Goal: Book appointment/travel/reservation

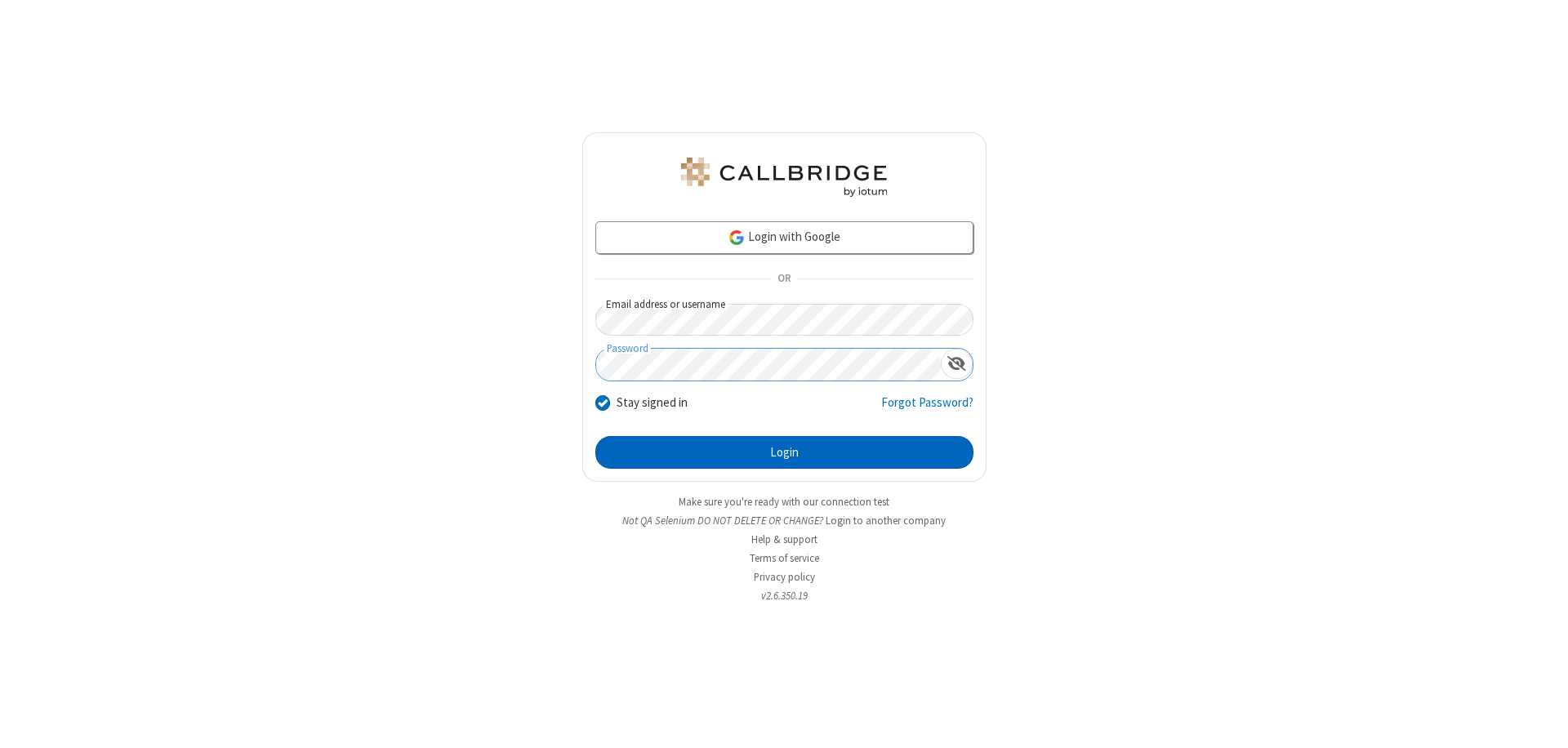
click at [784, 453] on button "Login" at bounding box center [784, 452] width 378 height 33
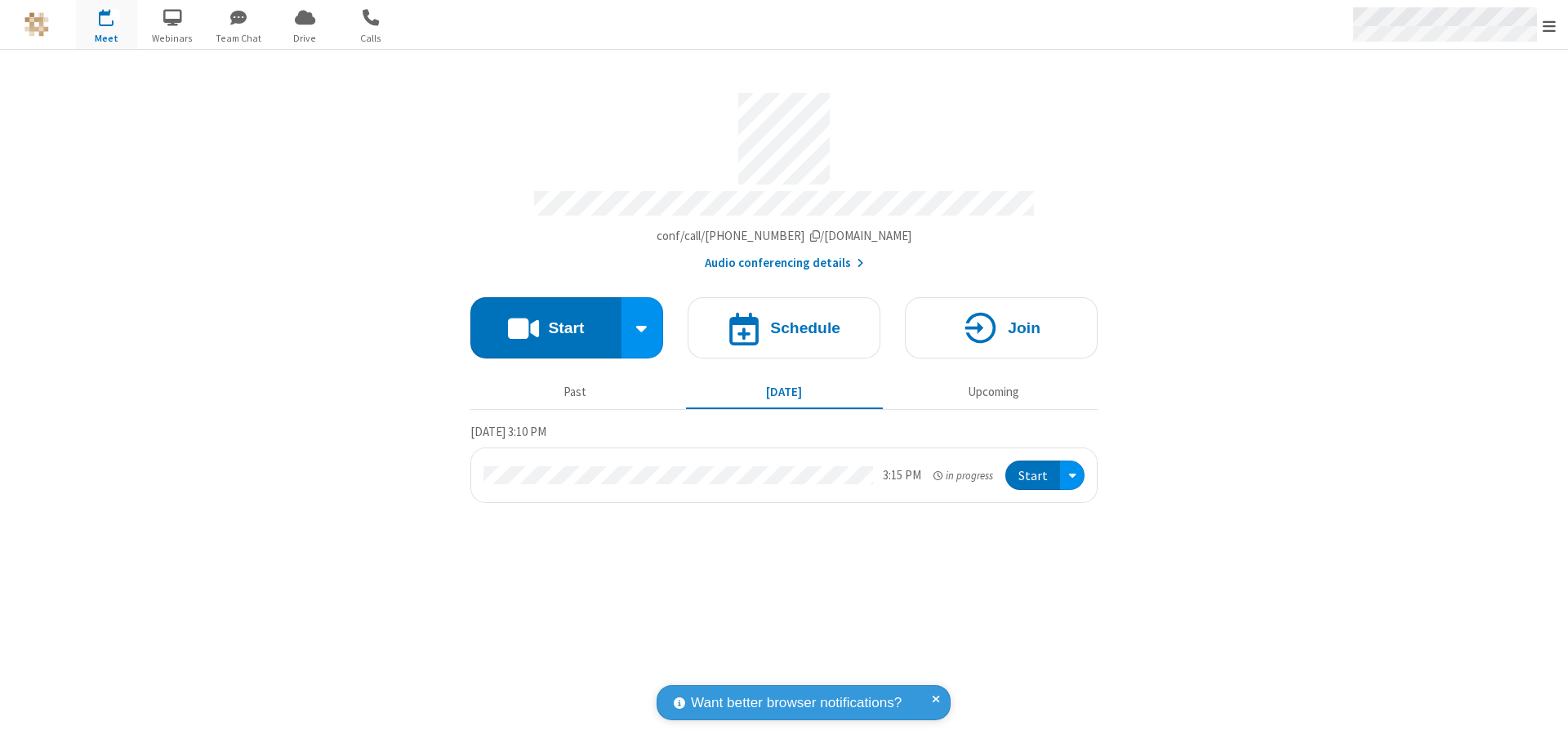
click at [1549, 25] on span "Open menu" at bounding box center [1549, 25] width 13 height 16
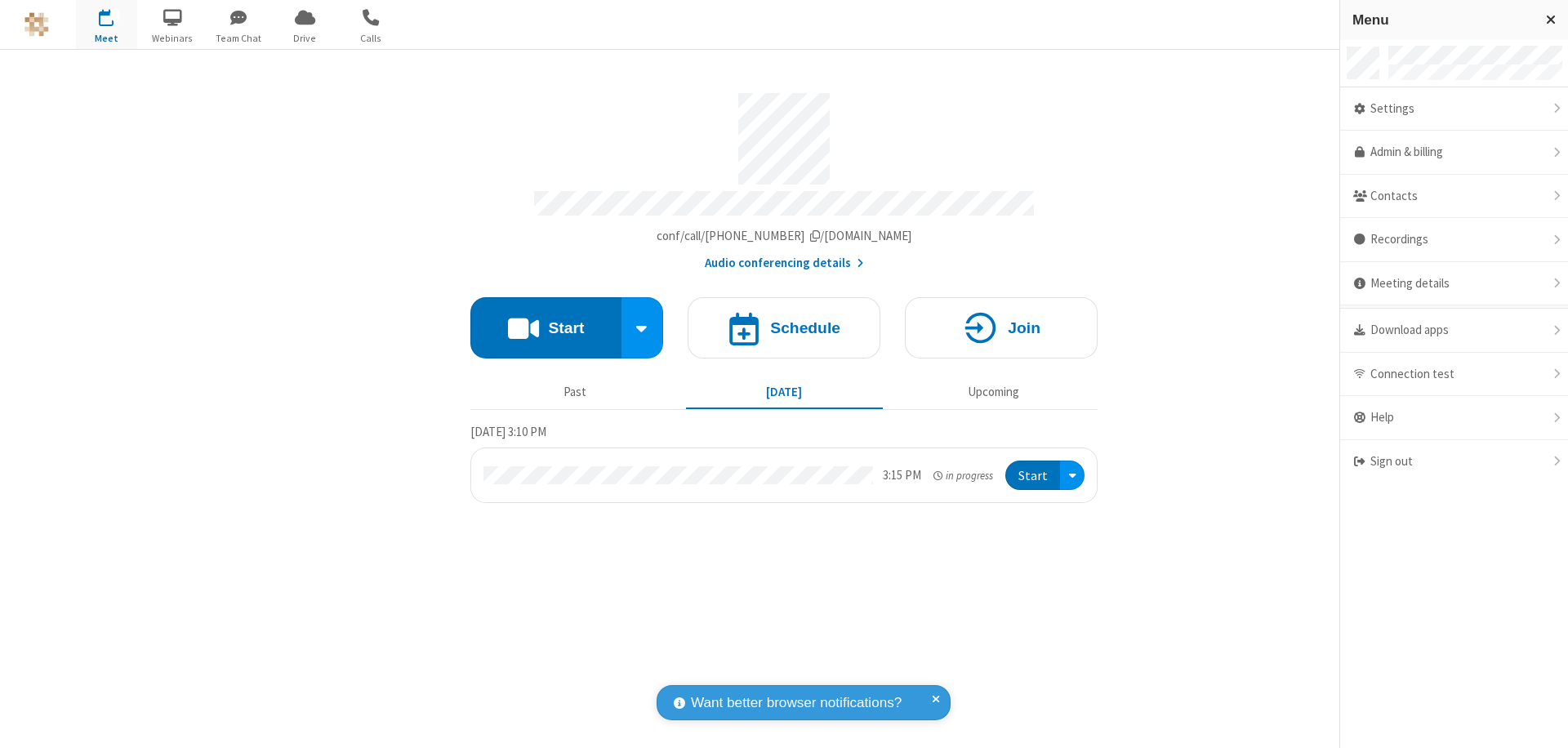
click at [106, 24] on span "button" at bounding box center [106, 17] width 62 height 28
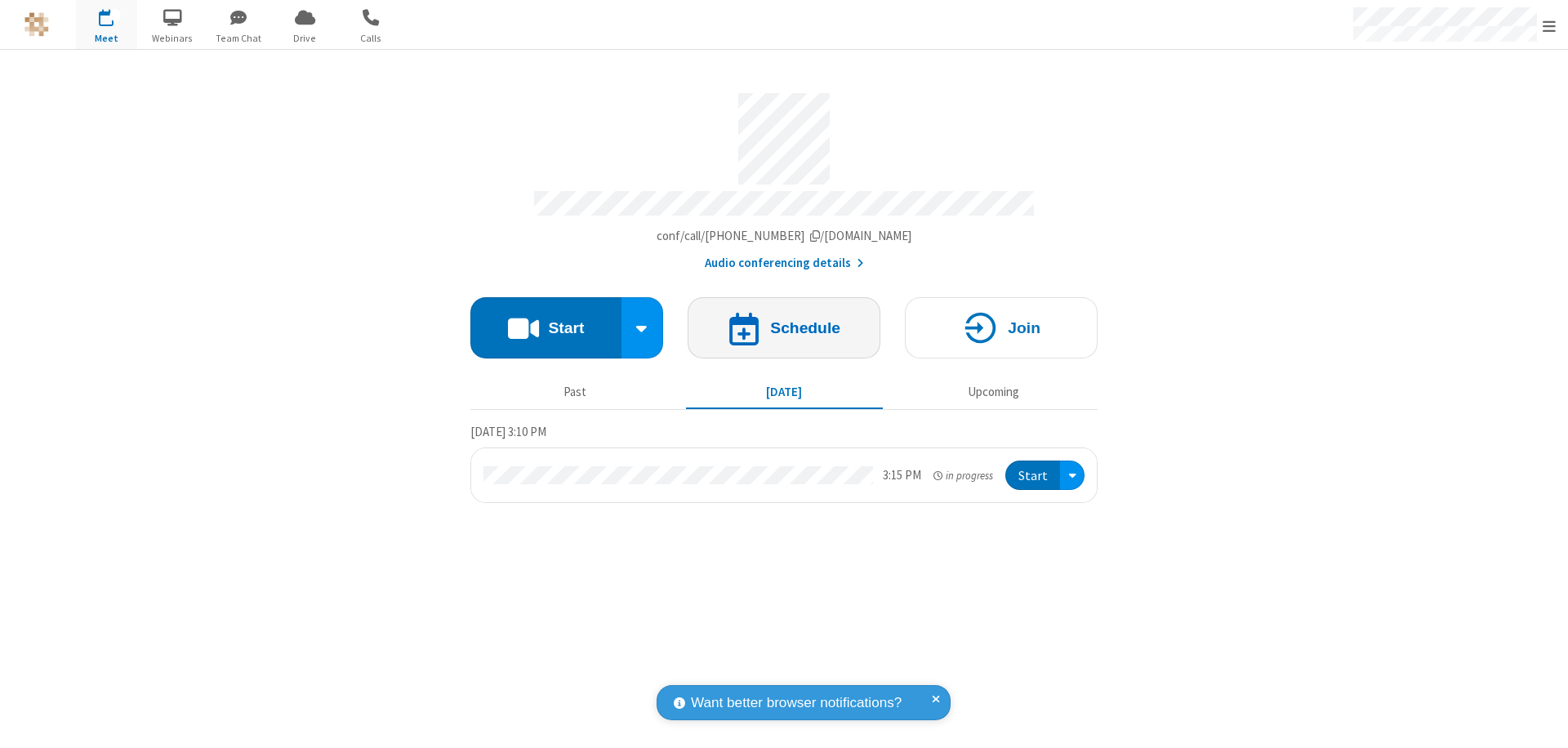
click at [784, 320] on h4 "Schedule" at bounding box center [805, 328] width 70 height 15
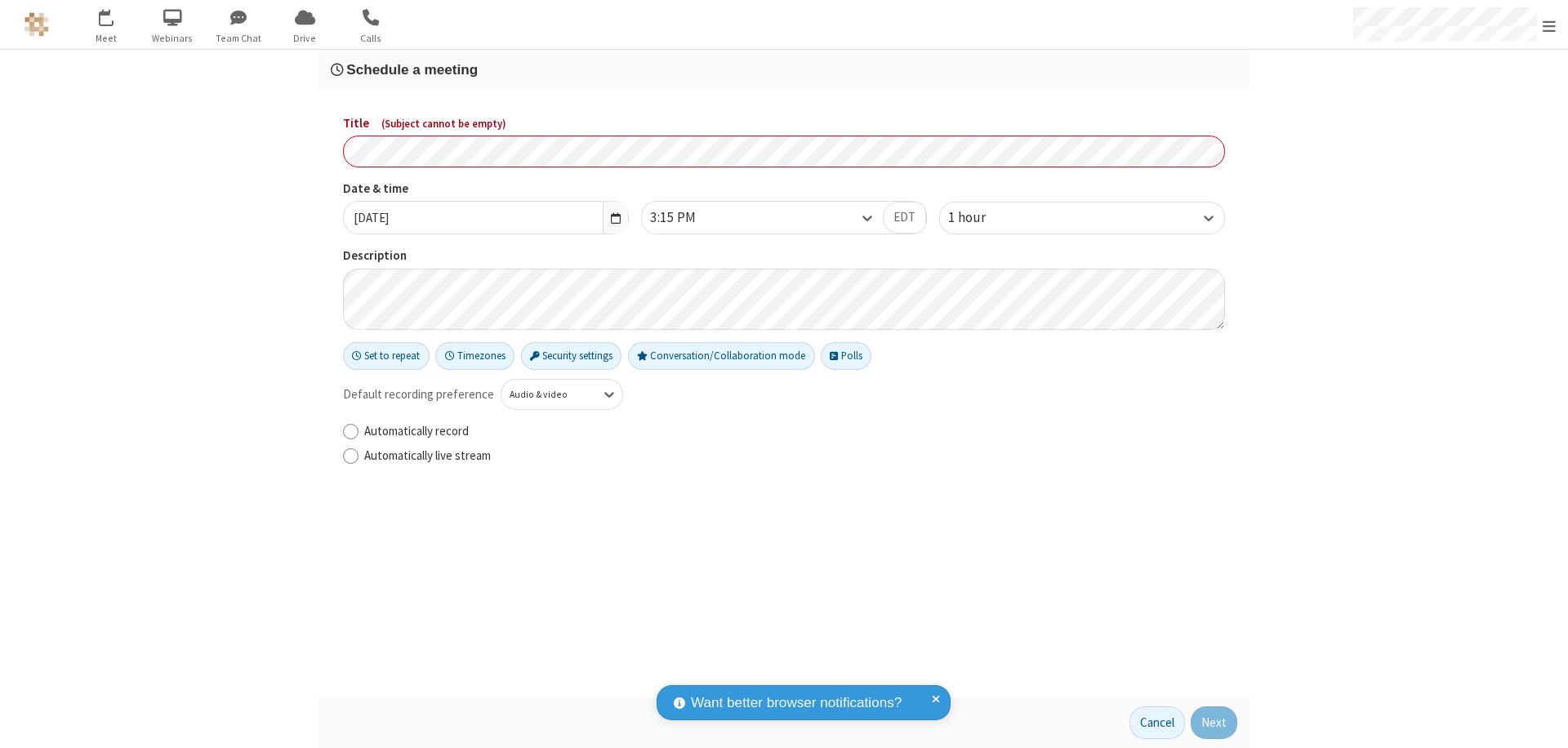
click at [784, 69] on h3 "Schedule a meeting" at bounding box center [784, 69] width 906 height 15
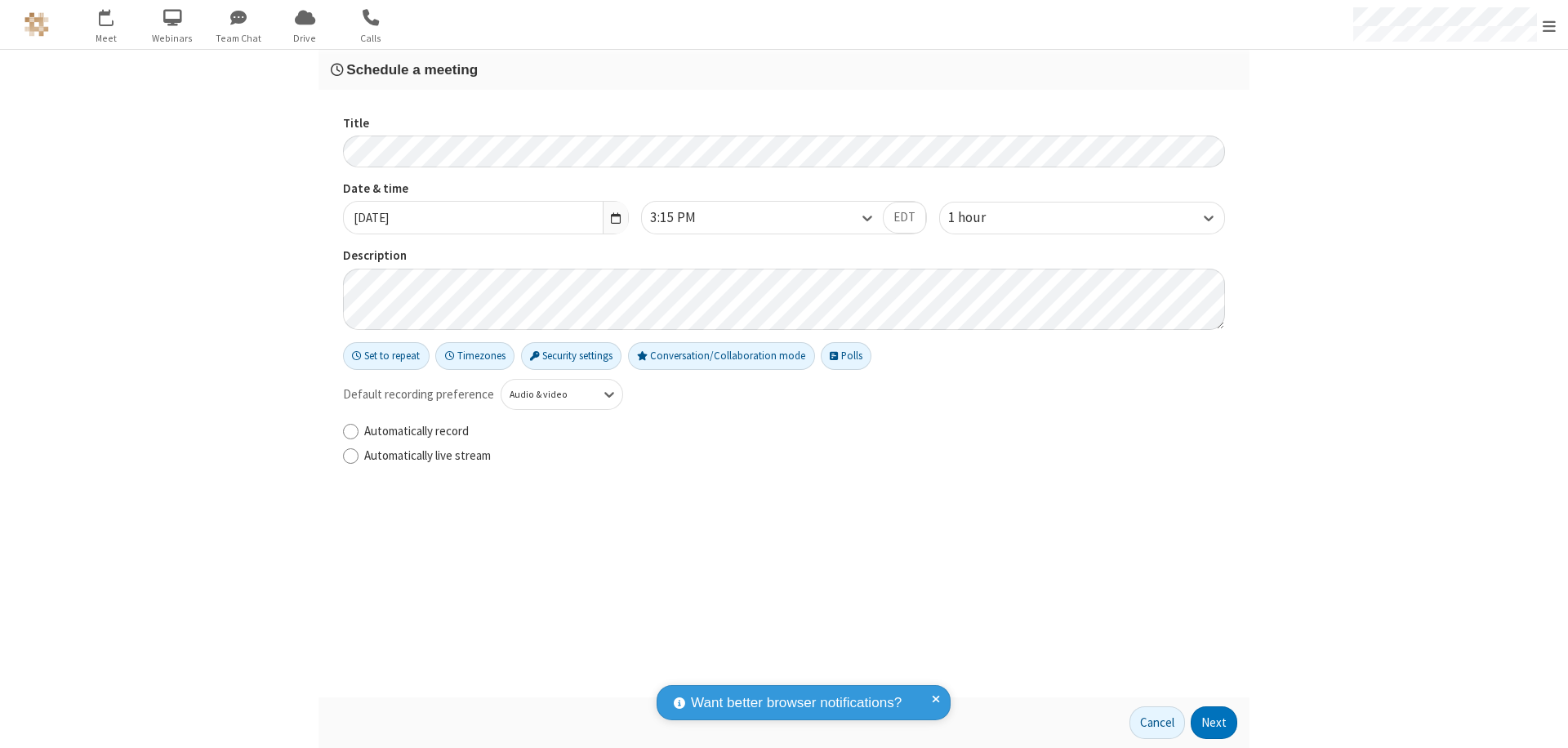
click at [1214, 723] on button "Next" at bounding box center [1213, 722] width 46 height 33
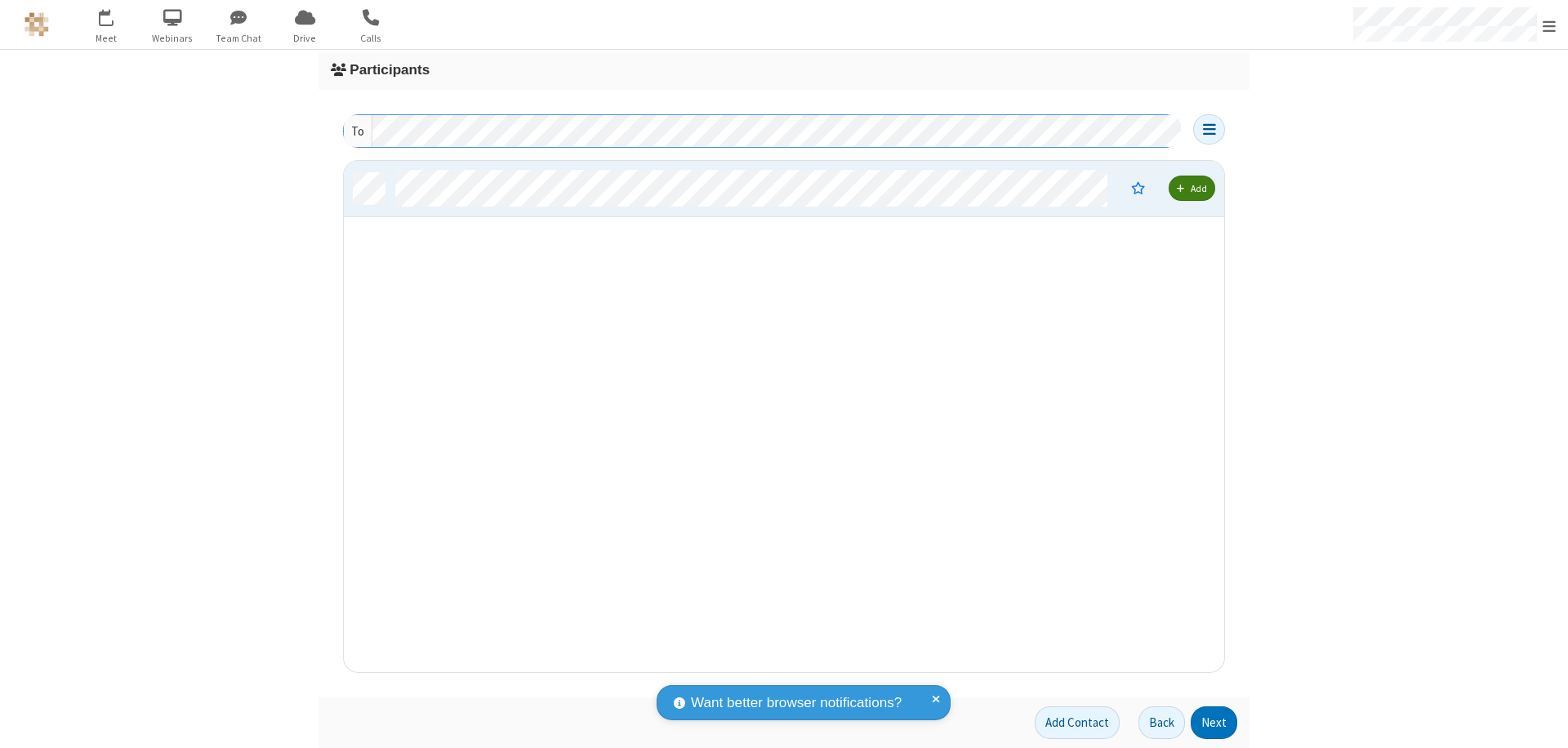
scroll to position [499, 868]
click at [1214, 723] on button "Next" at bounding box center [1213, 722] width 46 height 33
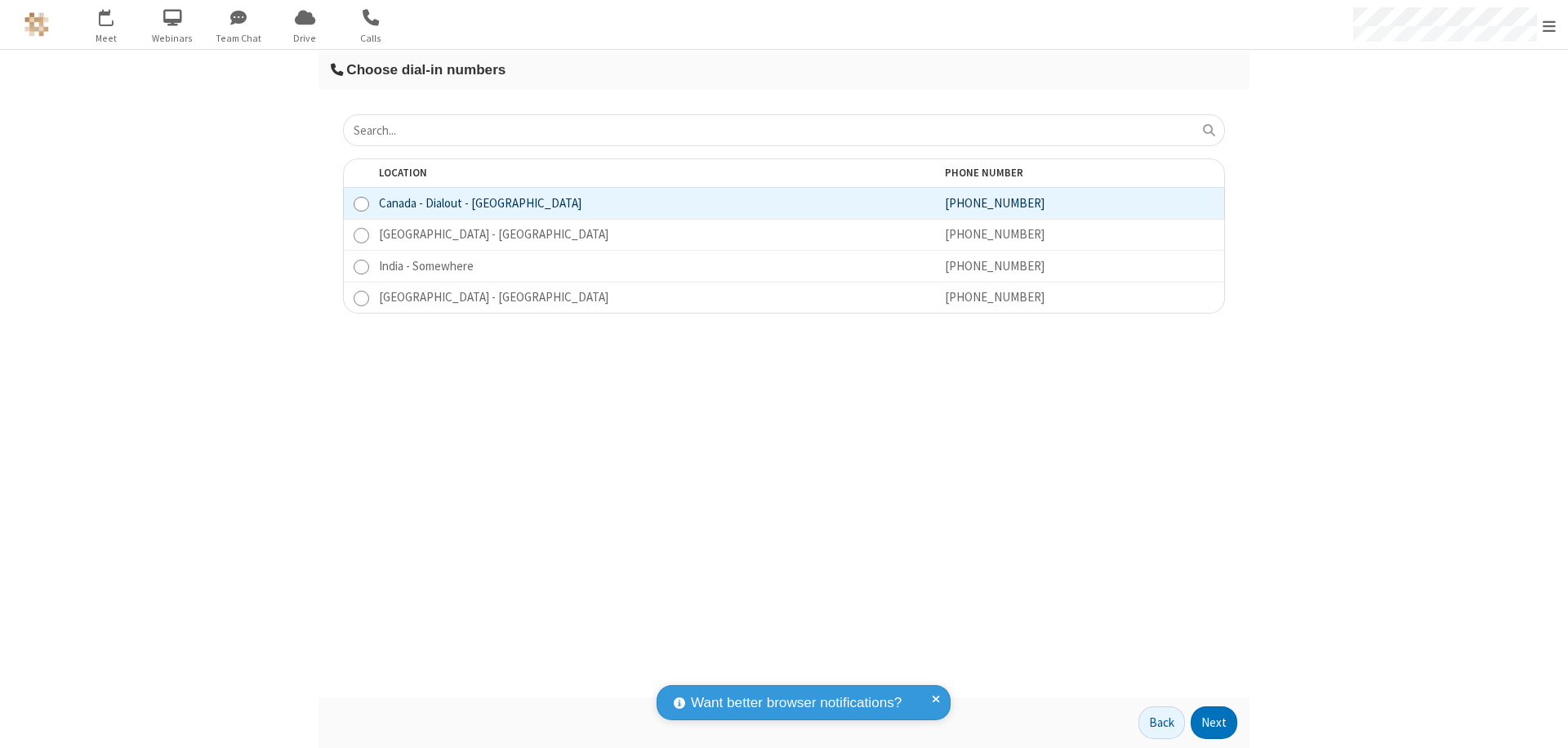
click at [1214, 723] on button "Next" at bounding box center [1213, 722] width 46 height 33
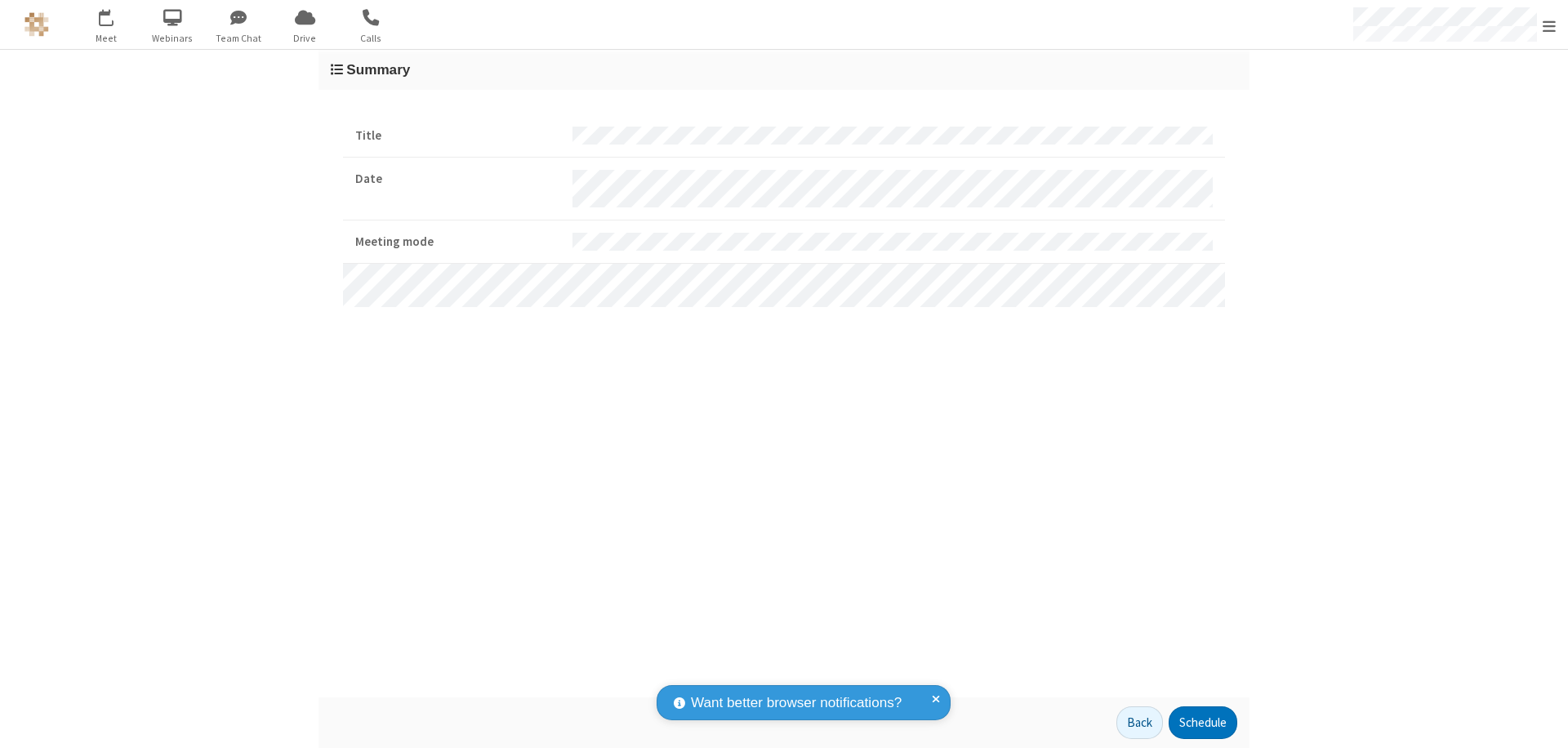
click at [1202, 723] on button "Schedule" at bounding box center [1202, 722] width 68 height 33
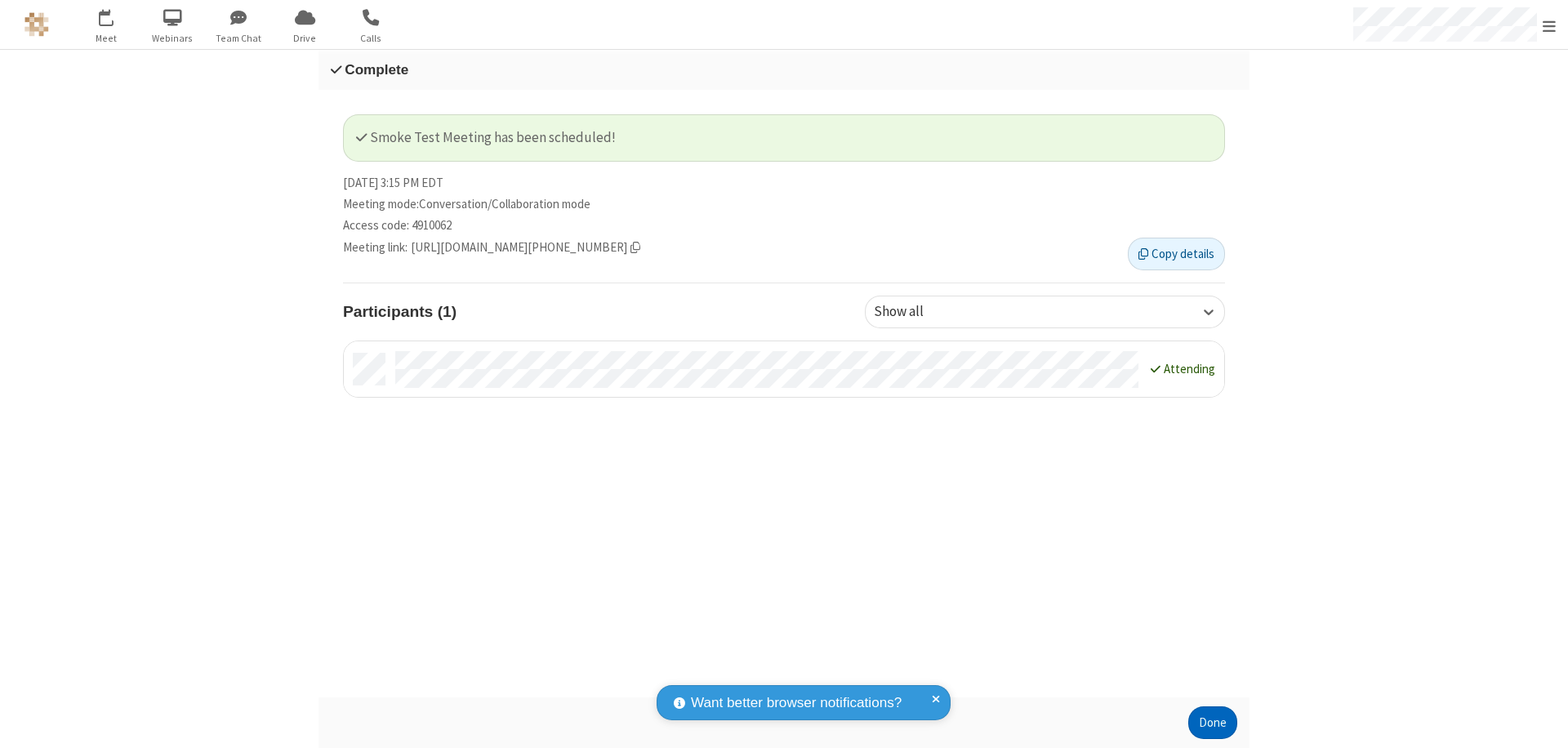
click at [1213, 723] on button "Done" at bounding box center [1213, 722] width 49 height 33
